Goal: Information Seeking & Learning: Find specific fact

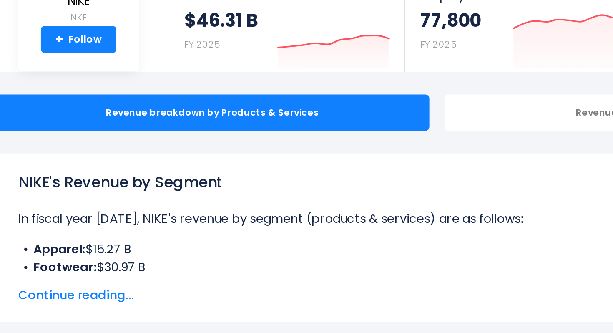
click at [137, 224] on p "In fiscal year [DATE], NIKE's revenue by segment (products & services) are as f…" at bounding box center [237, 223] width 325 height 10
click at [137, 224] on p "In fiscal year 2025, NIKE's revenue by segment (products & services) are as fol…" at bounding box center [237, 223] width 325 height 10
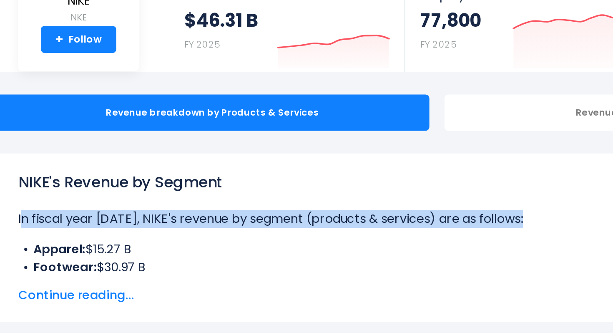
click at [135, 241] on li "Apparel: $15.27 B" at bounding box center [237, 239] width 325 height 10
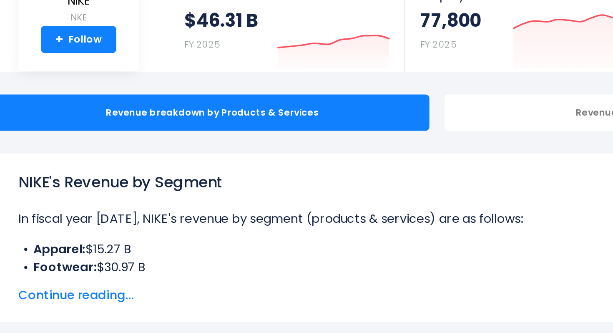
click at [135, 241] on li "Apparel: $15.27 B" at bounding box center [237, 239] width 325 height 10
click at [124, 239] on li "Apparel: $15.27 B" at bounding box center [237, 239] width 325 height 10
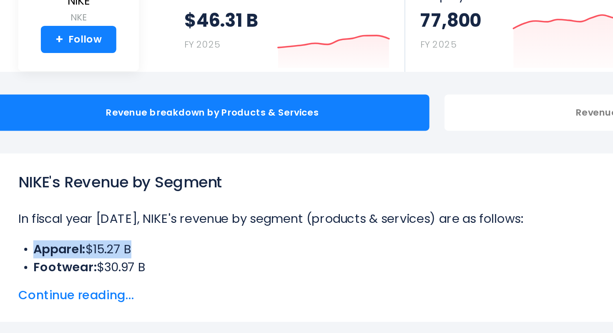
click at [129, 238] on li "Apparel: $15.27 B" at bounding box center [237, 239] width 325 height 10
drag, startPoint x: 138, startPoint y: 238, endPoint x: 108, endPoint y: 238, distance: 29.6
click at [108, 238] on li "Apparel: $15.27 B" at bounding box center [237, 239] width 325 height 10
click at [108, 238] on b "Apparel:" at bounding box center [97, 239] width 29 height 10
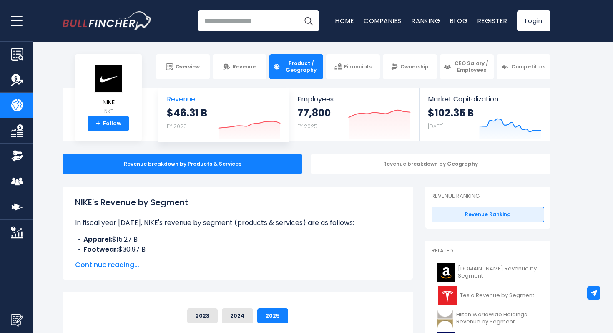
click at [190, 110] on strong "$46.31 B" at bounding box center [187, 112] width 40 height 13
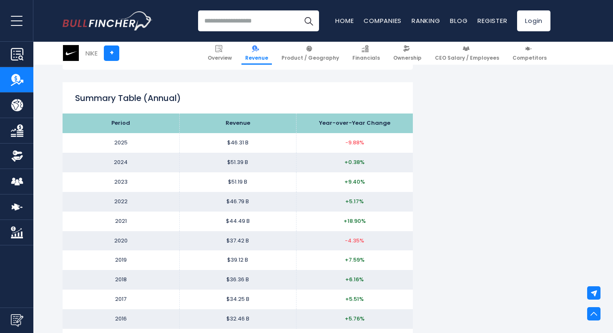
scroll to position [825, 0]
